Goal: Find specific page/section: Find specific page/section

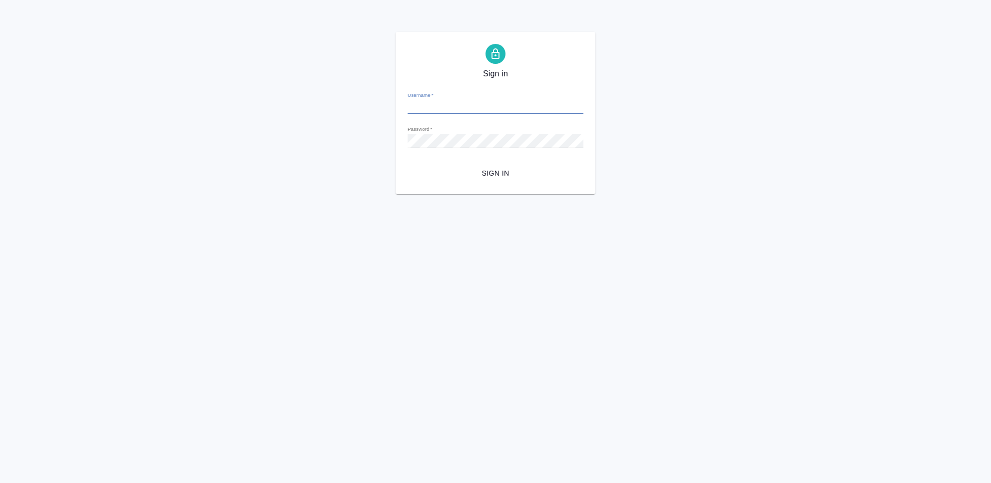
type input "[PERSON_NAME][EMAIL_ADDRESS][DOMAIN_NAME]"
click at [518, 175] on span "Sign in" at bounding box center [495, 173] width 160 height 12
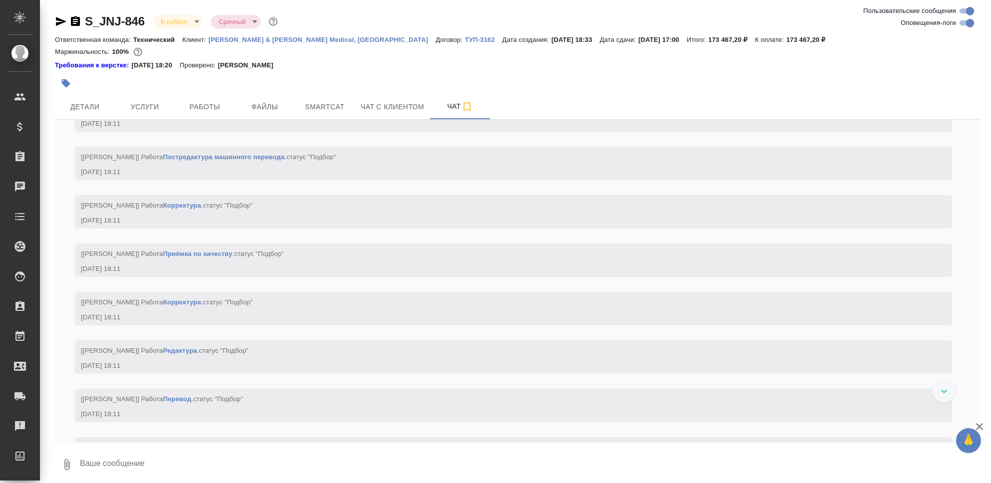
scroll to position [2685, 0]
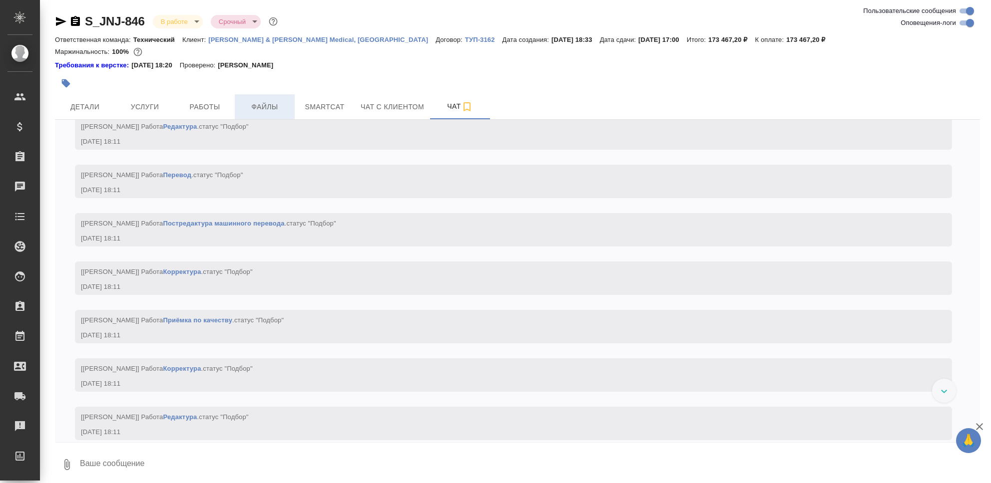
click at [269, 105] on span "Файлы" at bounding box center [265, 107] width 48 height 12
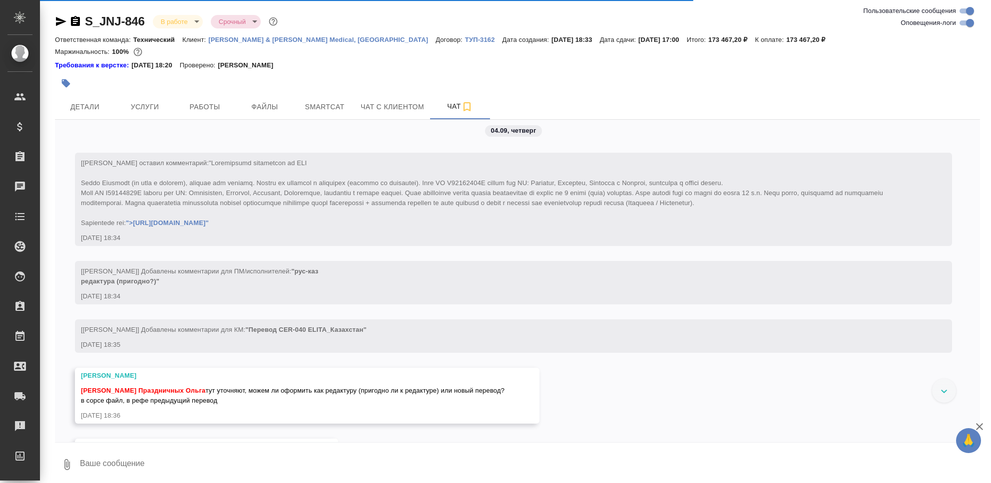
scroll to position [0, 0]
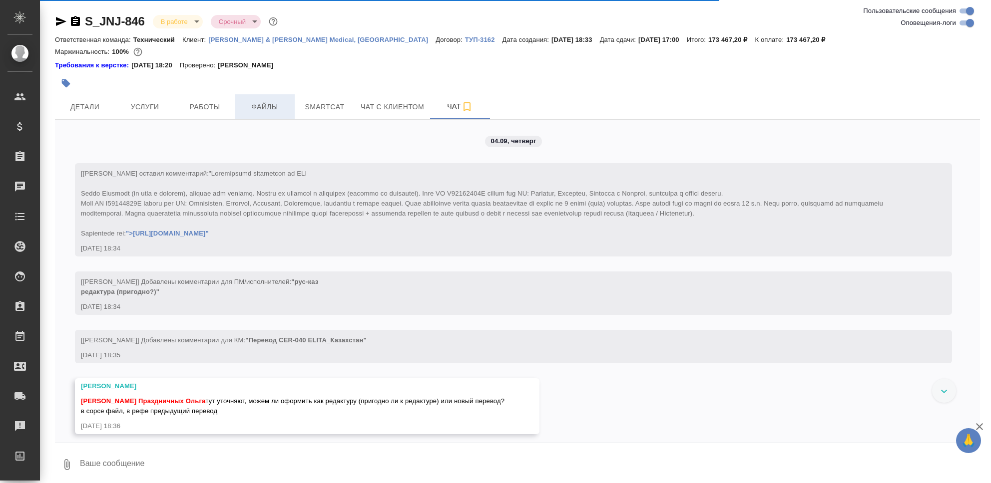
click at [262, 108] on span "Файлы" at bounding box center [265, 107] width 48 height 12
